Goal: Information Seeking & Learning: Find specific page/section

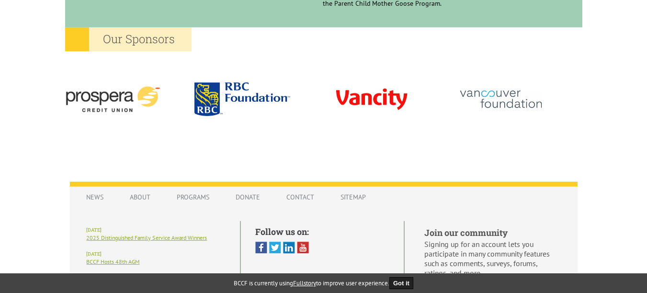
scroll to position [970, 0]
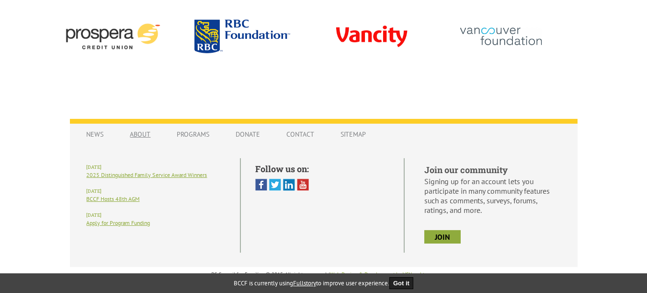
click at [145, 136] on link "About" at bounding box center [141, 134] width 40 height 18
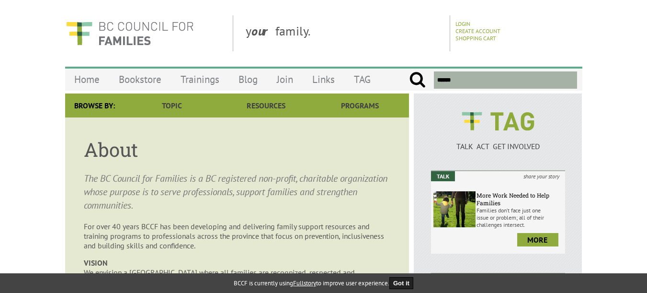
click at [456, 79] on input "text" at bounding box center [505, 79] width 143 height 17
click at [409, 71] on input "submit" at bounding box center [417, 79] width 17 height 17
type input "**********"
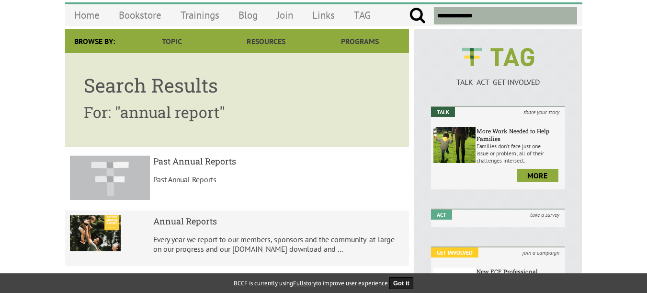
scroll to position [96, 0]
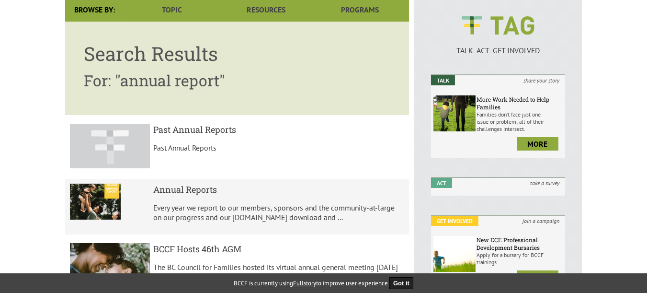
click at [202, 129] on h5 "Past Annual Reports" at bounding box center [278, 129] width 251 height 11
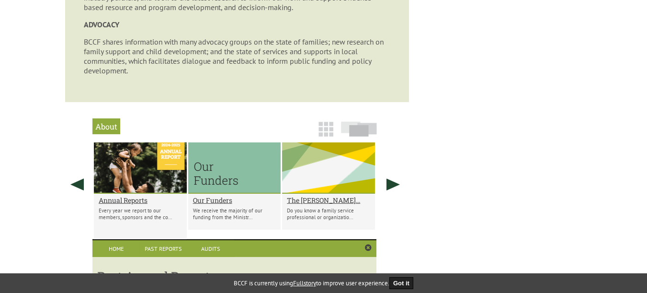
scroll to position [859, 0]
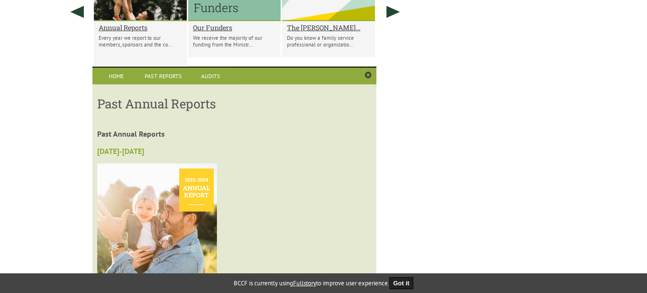
click at [128, 156] on link "2023-2024" at bounding box center [120, 151] width 47 height 10
